Goal: Check status: Check status

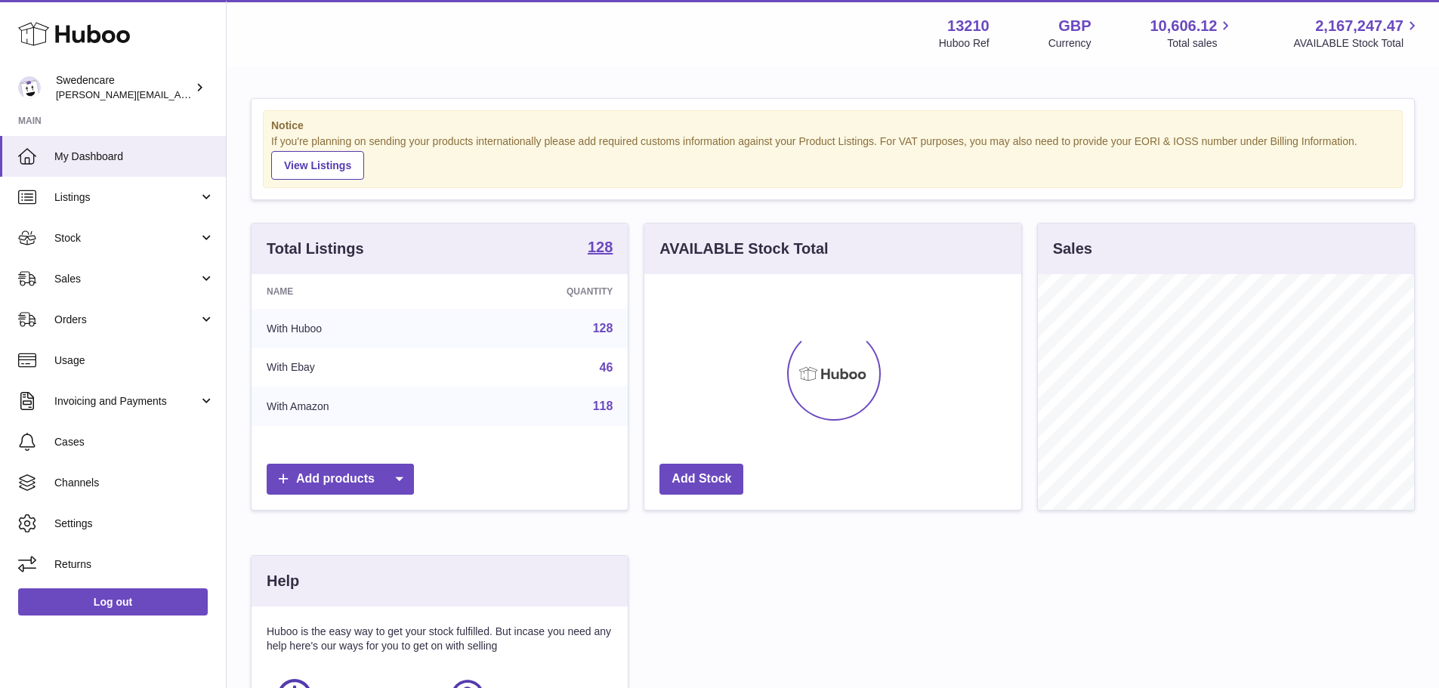
scroll to position [236, 377]
click at [82, 233] on span "Stock" at bounding box center [126, 238] width 144 height 14
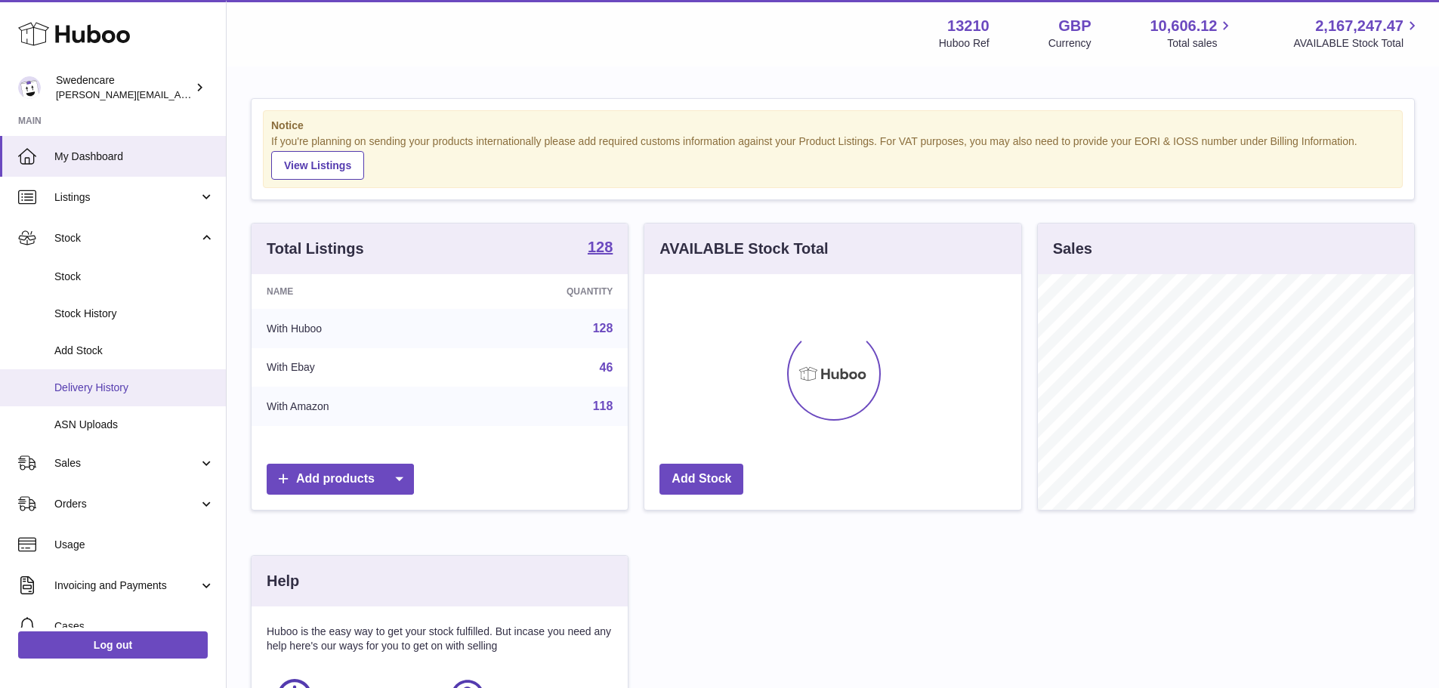
click at [86, 387] on span "Delivery History" at bounding box center [134, 388] width 160 height 14
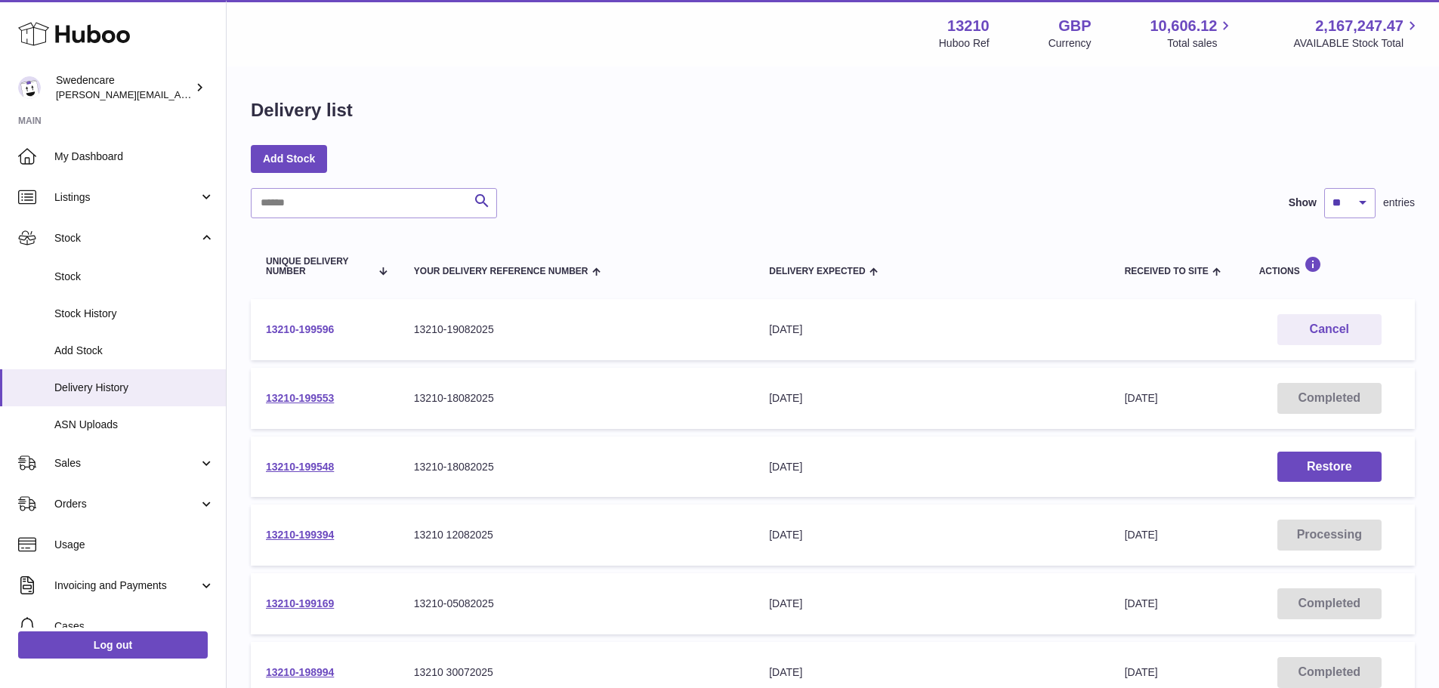
click at [314, 326] on link "13210-199596" at bounding box center [300, 329] width 68 height 12
click at [74, 165] on link "My Dashboard" at bounding box center [113, 156] width 226 height 41
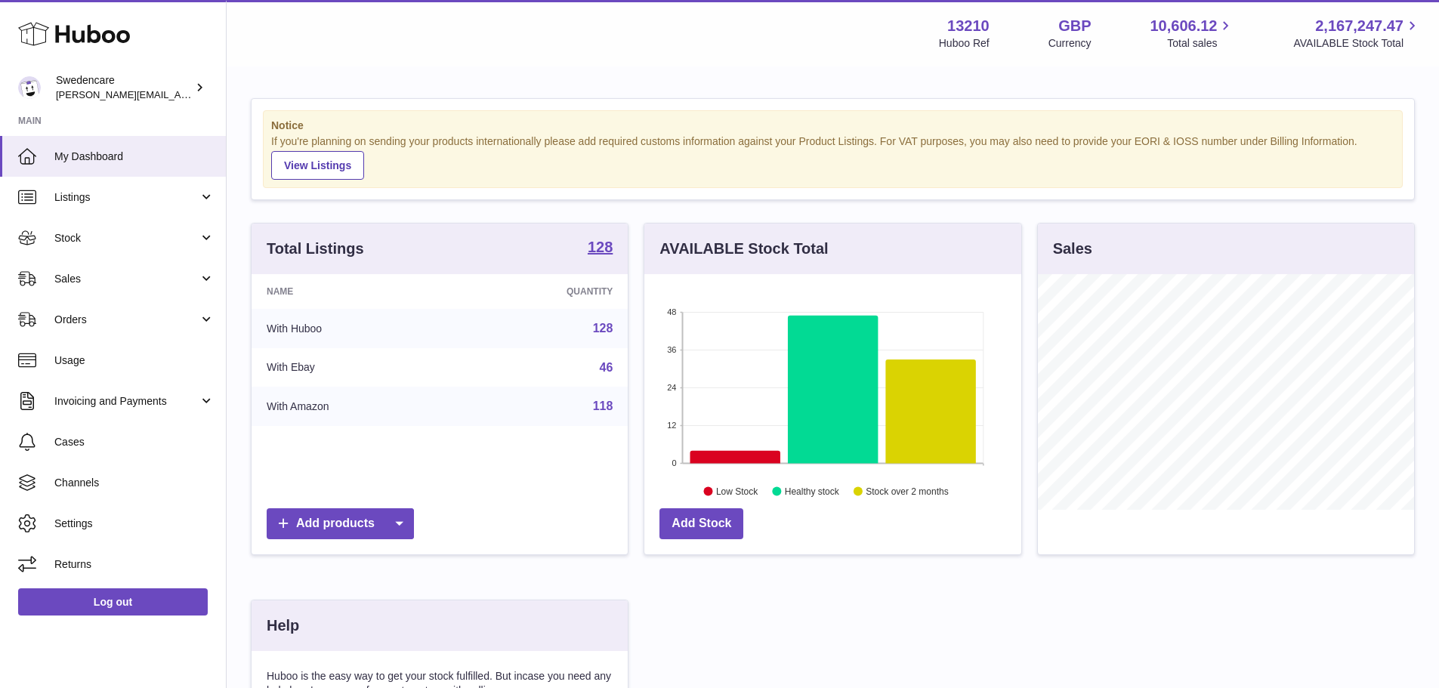
scroll to position [236, 377]
